Goal: Submit feedback/report problem

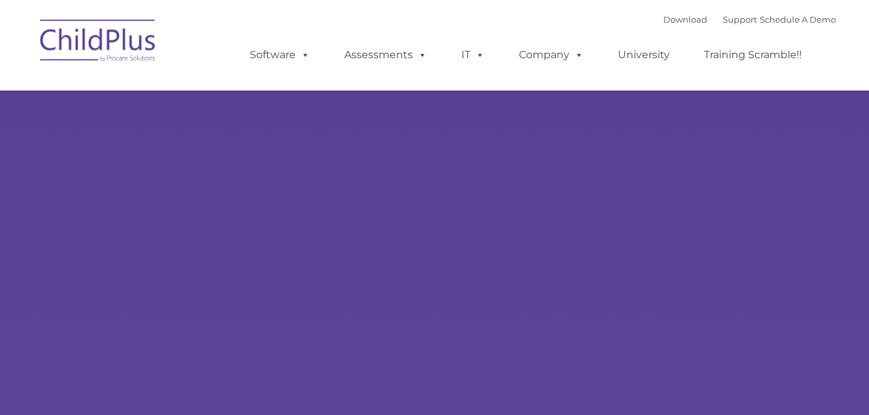
select select "MEDIUM"
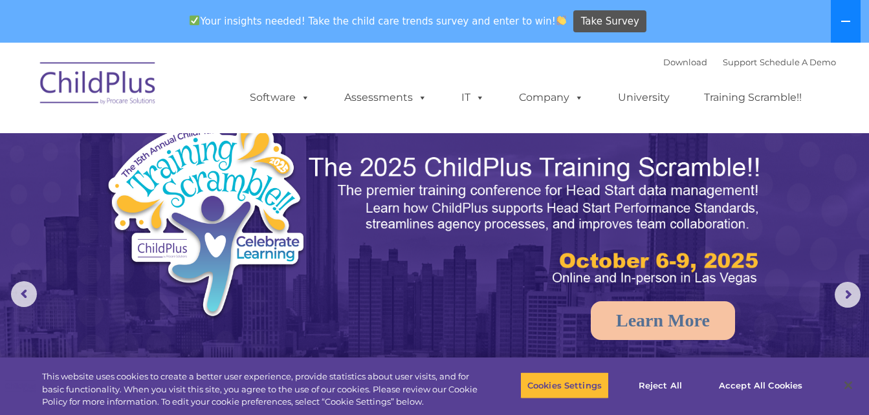
click at [848, 16] on button at bounding box center [845, 21] width 30 height 43
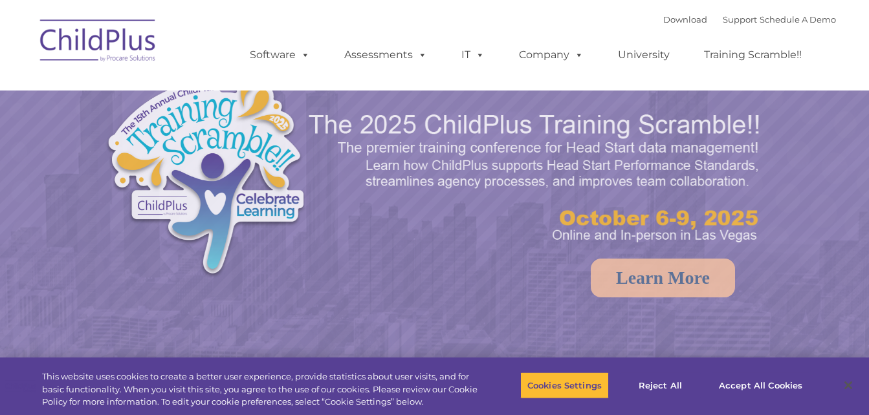
select select "MEDIUM"
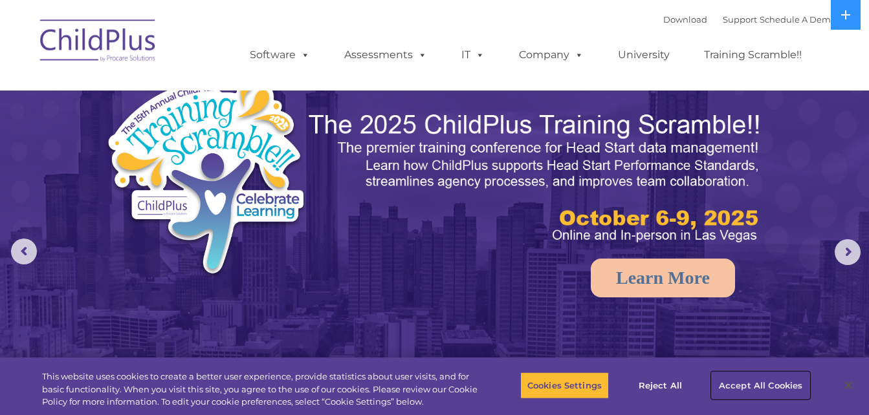
click at [733, 389] on button "Accept All Cookies" at bounding box center [760, 385] width 98 height 27
